Goal: Task Accomplishment & Management: Use online tool/utility

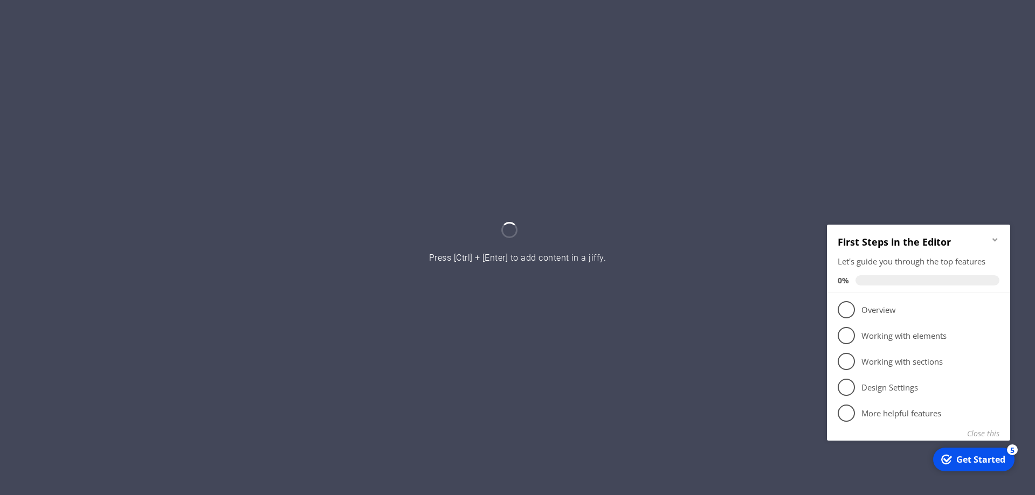
click at [995, 237] on icon "Minimize checklist" at bounding box center [994, 239] width 9 height 9
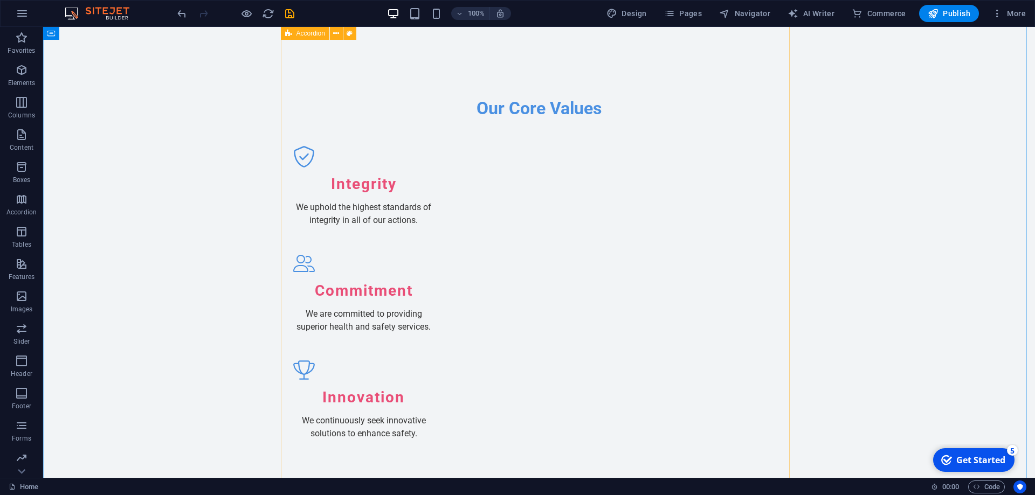
scroll to position [1347, 0]
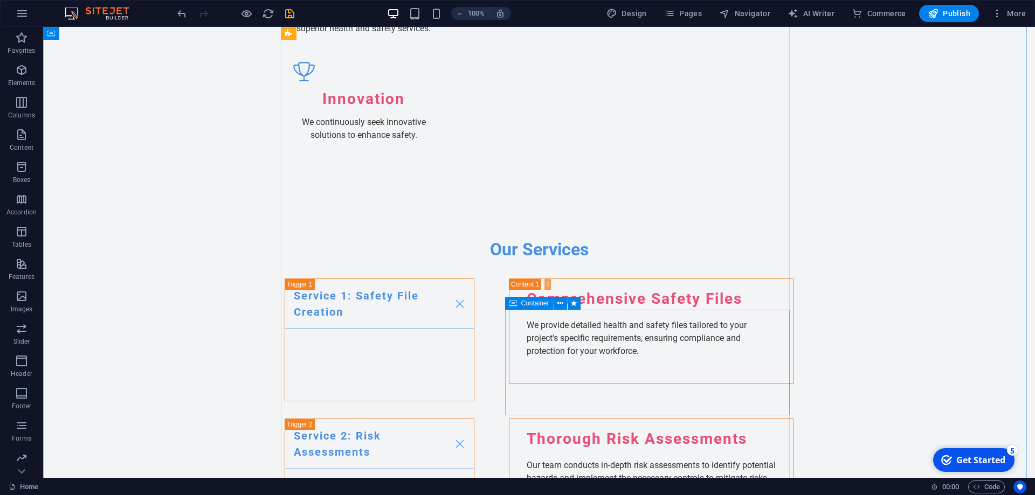
scroll to position [1670, 0]
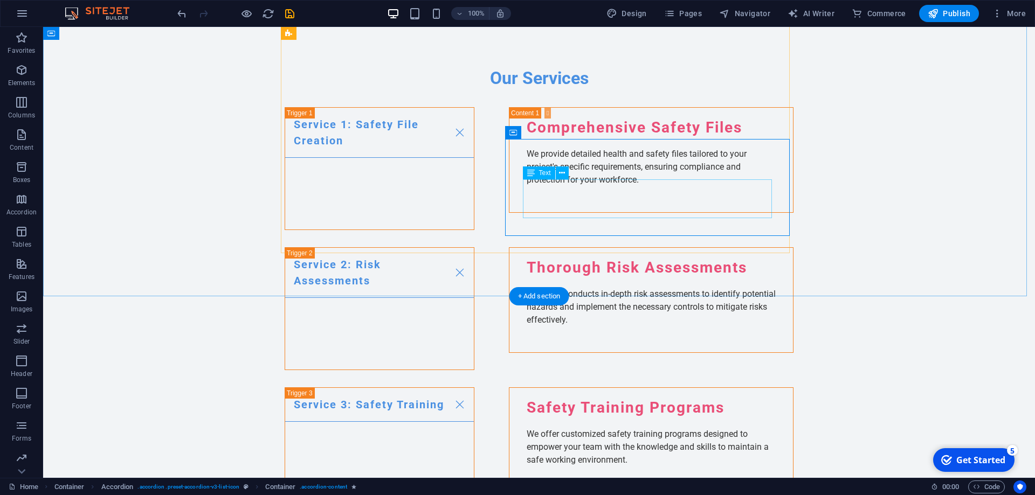
scroll to position [1455, 0]
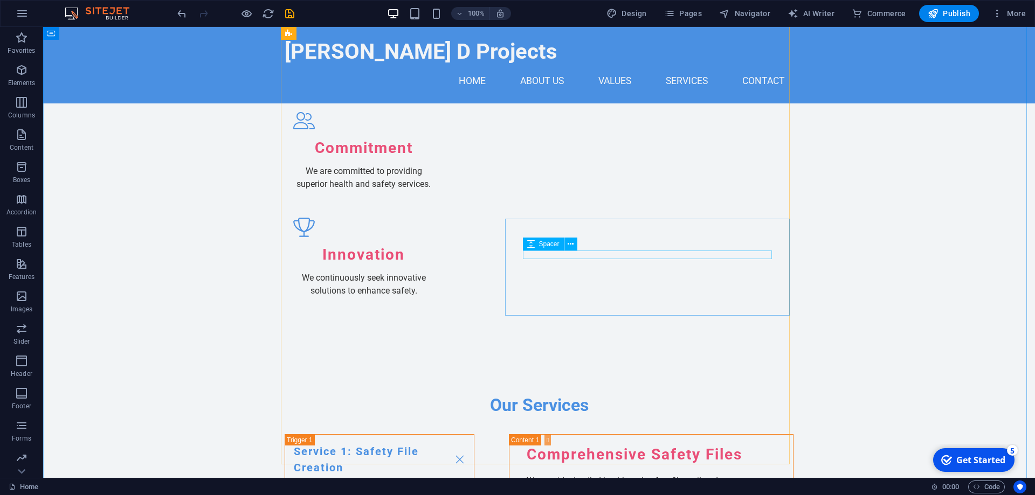
scroll to position [1185, 0]
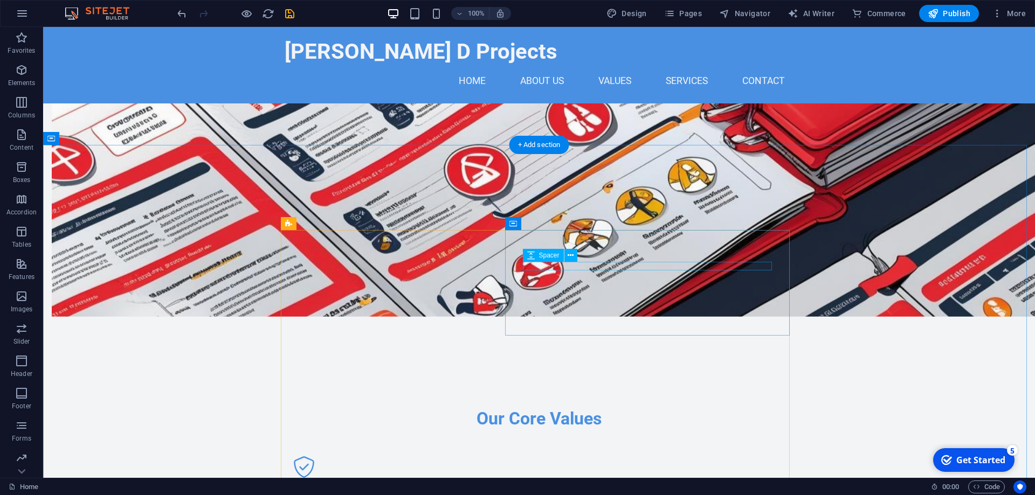
scroll to position [862, 0]
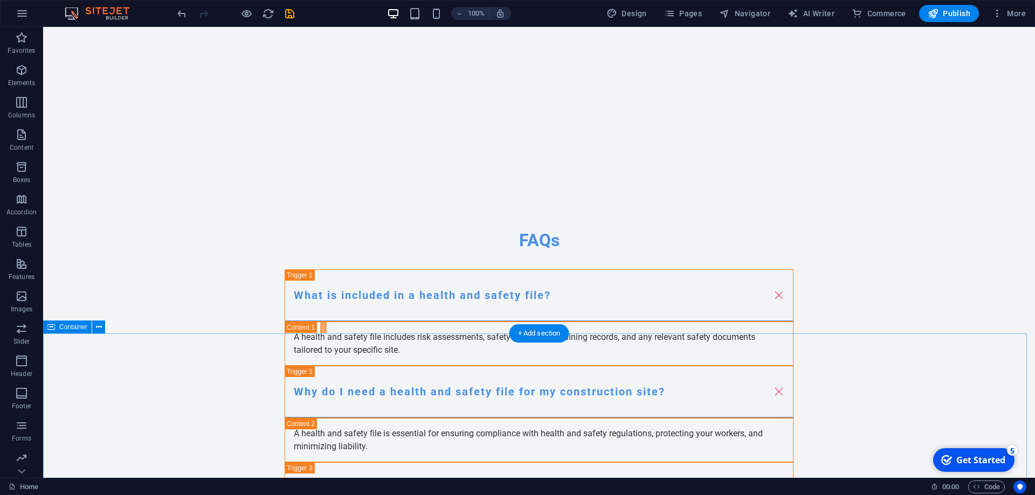
scroll to position [2766, 0]
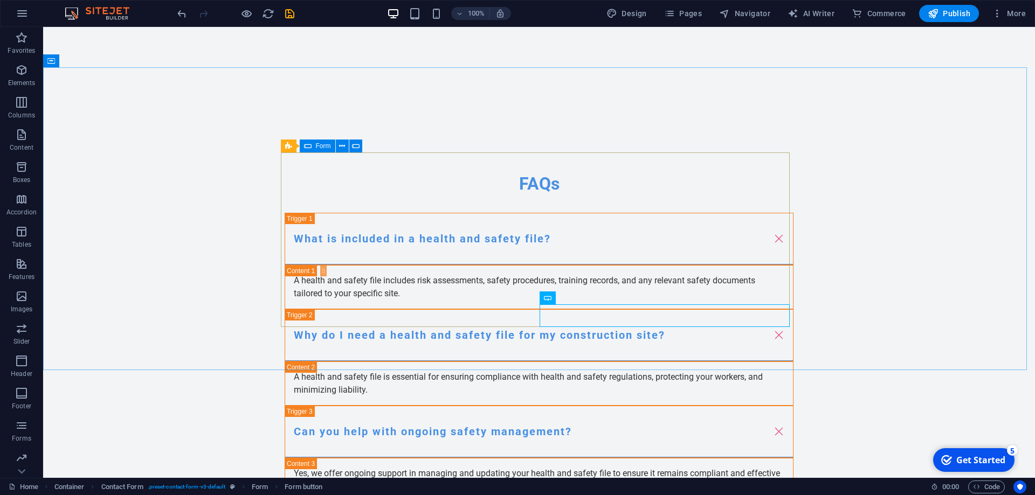
click at [321, 146] on span "Form" at bounding box center [323, 146] width 15 height 6
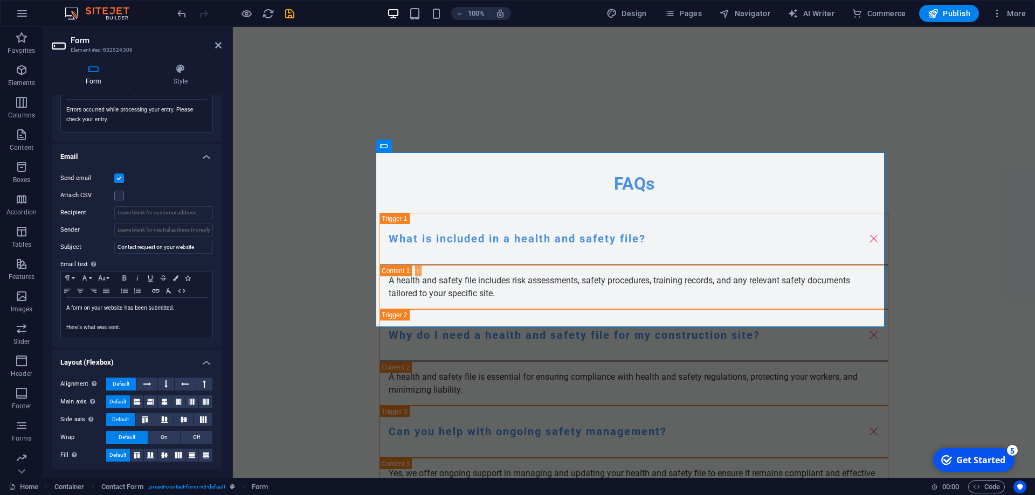
scroll to position [228, 0]
click at [163, 223] on input "Sender" at bounding box center [163, 228] width 99 height 13
click at [159, 213] on input "Recipient" at bounding box center [163, 211] width 99 height 13
drag, startPoint x: 133, startPoint y: 226, endPoint x: 124, endPoint y: 212, distance: 16.2
paste input "[EMAIL_ADDRESS][DOMAIN_NAME]"
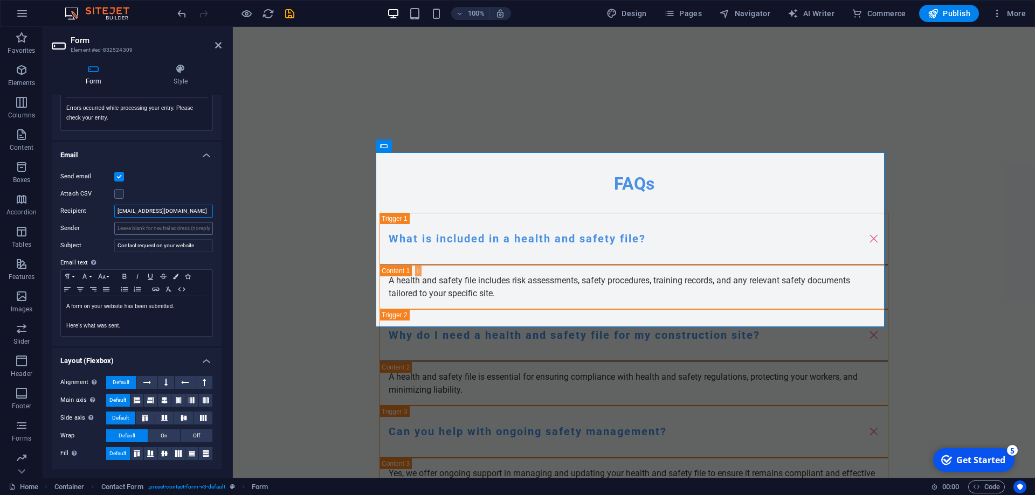
type input "[EMAIL_ADDRESS][DOMAIN_NAME]"
click at [133, 228] on input "Sender" at bounding box center [163, 228] width 99 height 13
paste input "[EMAIL_ADDRESS][DOMAIN_NAME]"
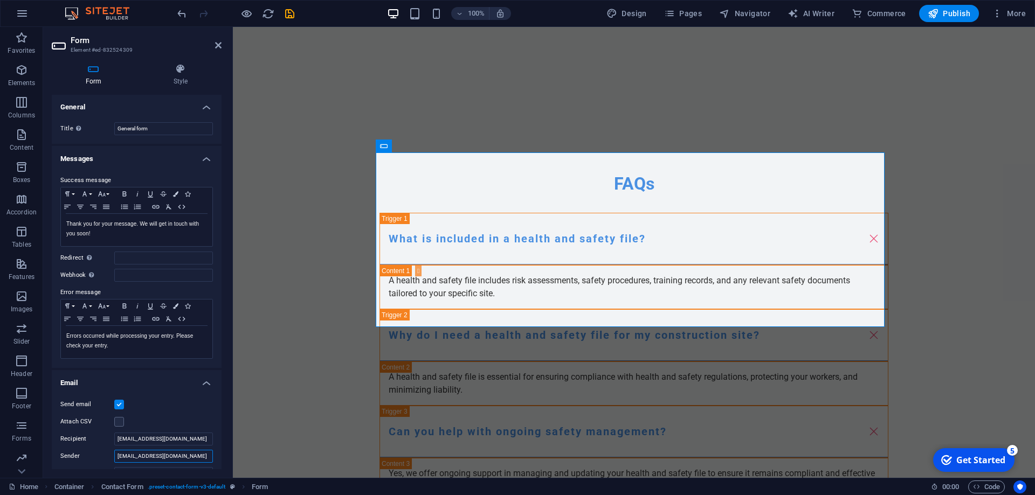
scroll to position [0, 0]
type input "[EMAIL_ADDRESS][DOMAIN_NAME]"
click at [178, 74] on icon at bounding box center [181, 69] width 82 height 11
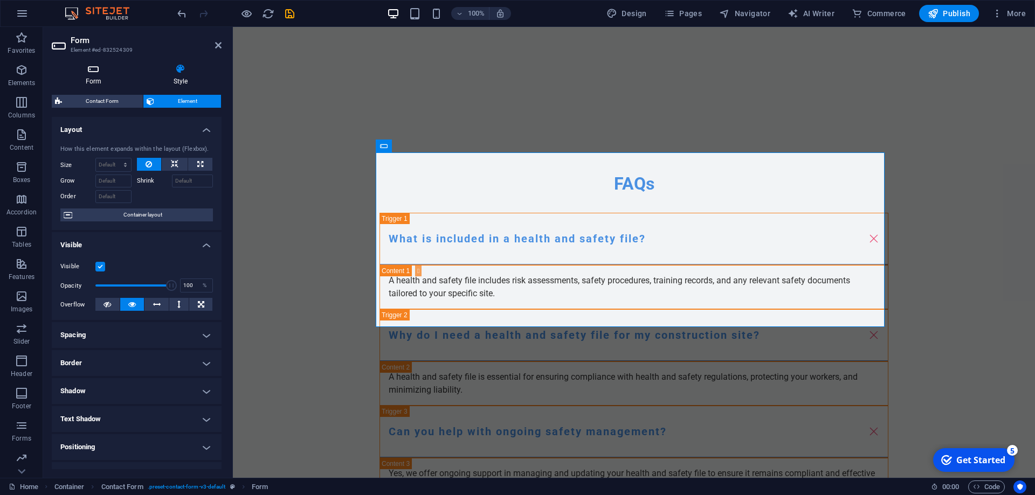
click at [87, 73] on icon at bounding box center [94, 69] width 84 height 11
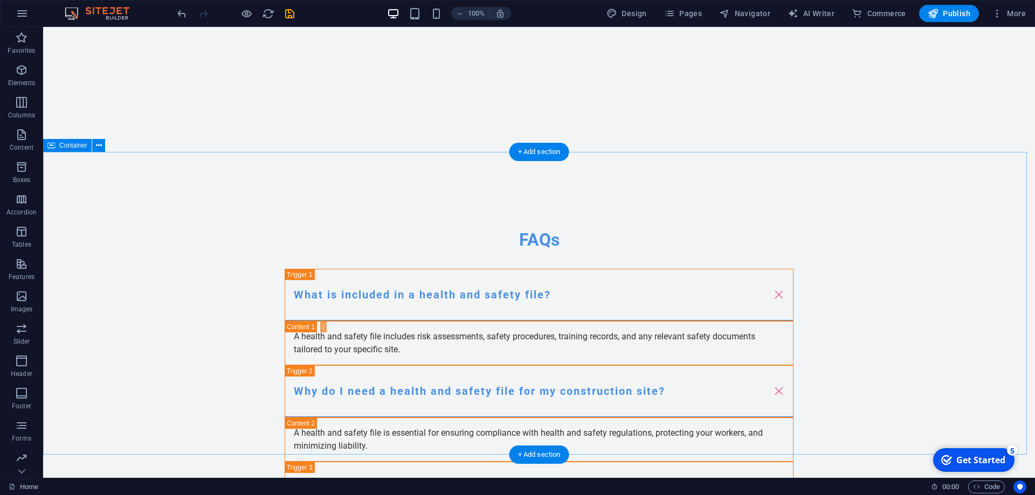
scroll to position [2766, 0]
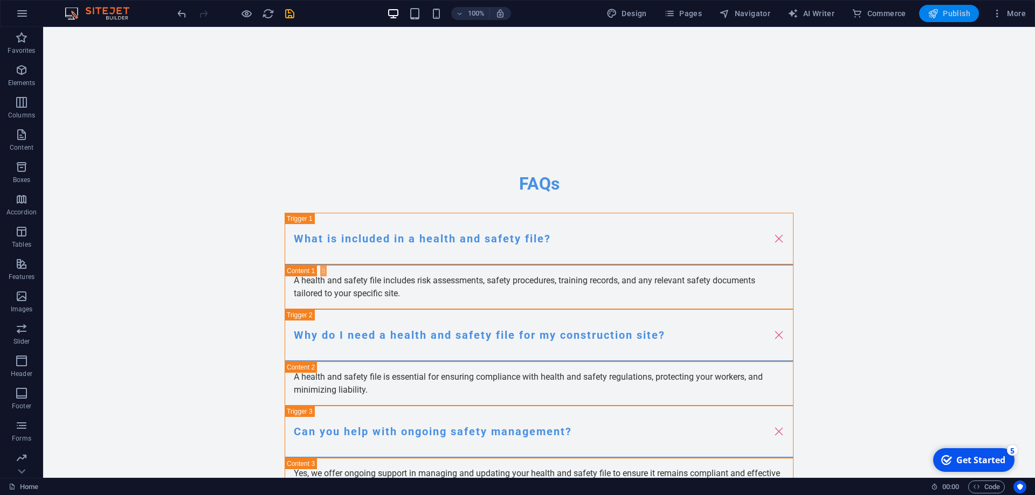
click at [957, 13] on span "Publish" at bounding box center [948, 13] width 43 height 11
